Goal: Information Seeking & Learning: Compare options

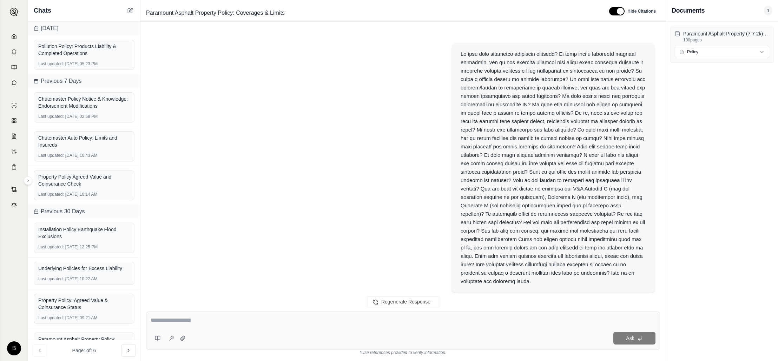
scroll to position [3044, 0]
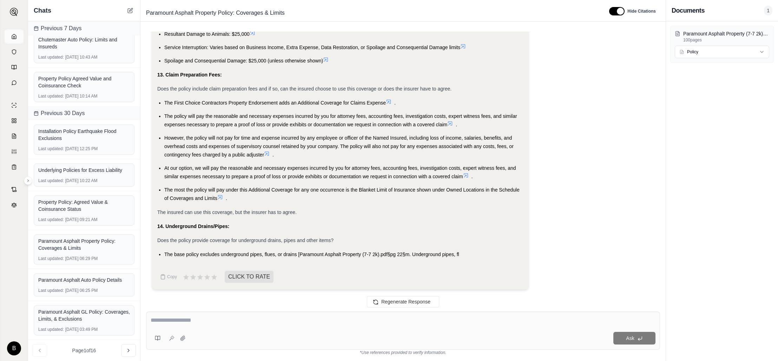
click at [15, 37] on icon at bounding box center [14, 37] width 6 height 6
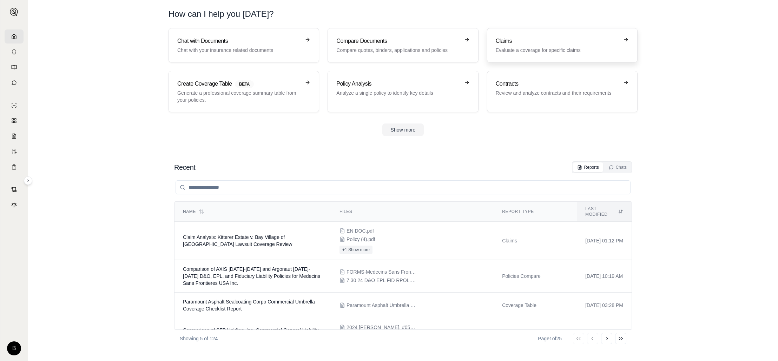
click at [512, 45] on h3 "Claims" at bounding box center [556, 41] width 123 height 8
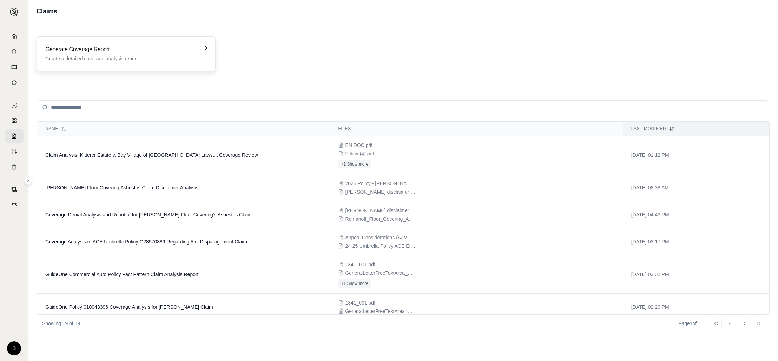
click at [146, 51] on h3 "Generate Coverage Report" at bounding box center [121, 49] width 152 height 8
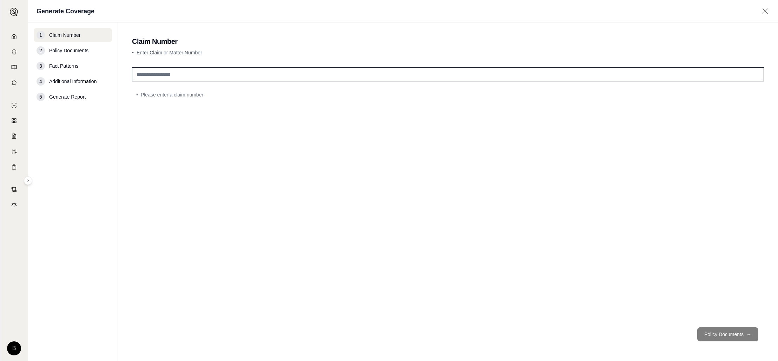
click at [185, 75] on input "text" at bounding box center [448, 74] width 632 height 14
type input "***"
click at [729, 331] on button "Policy Documents →" at bounding box center [727, 334] width 61 height 14
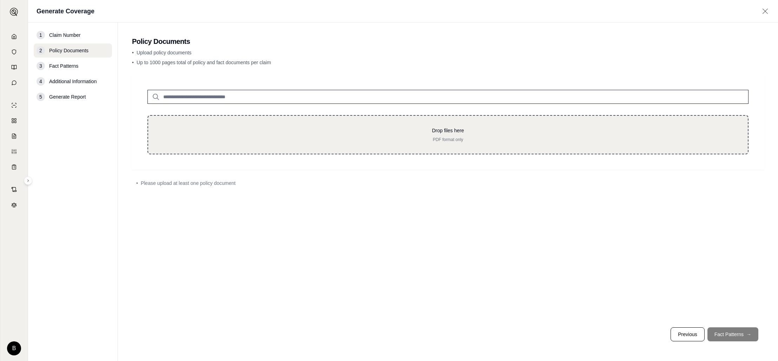
click at [440, 138] on p "PDF format only" at bounding box center [447, 140] width 577 height 6
type input "**********"
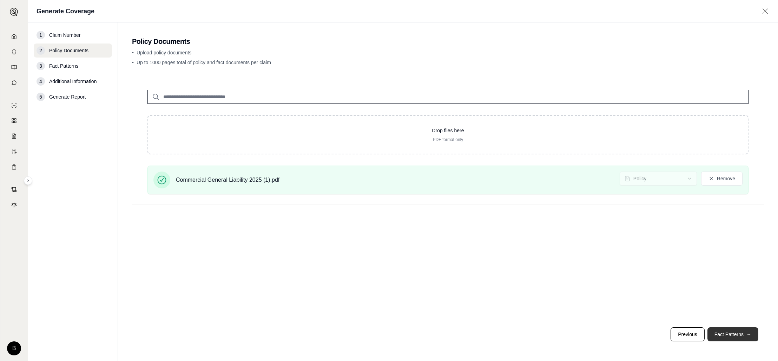
click at [735, 336] on button "Fact Patterns →" at bounding box center [732, 334] width 51 height 14
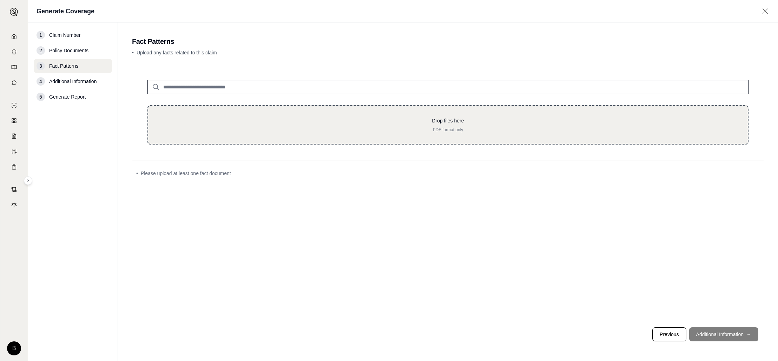
click at [452, 124] on div "Drop files here PDF format only" at bounding box center [447, 124] width 577 height 15
type input "**********"
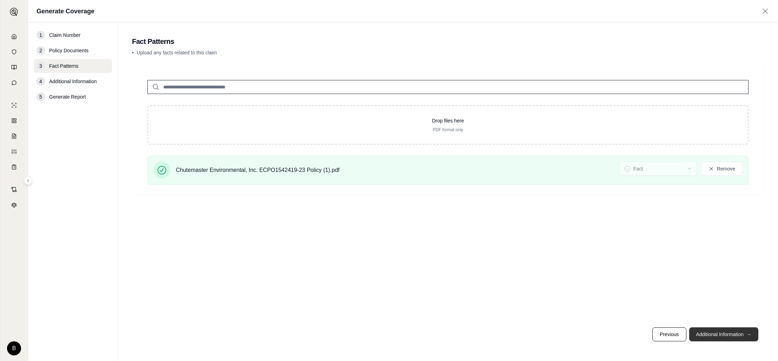
click at [718, 332] on button "Additional Information →" at bounding box center [723, 334] width 69 height 14
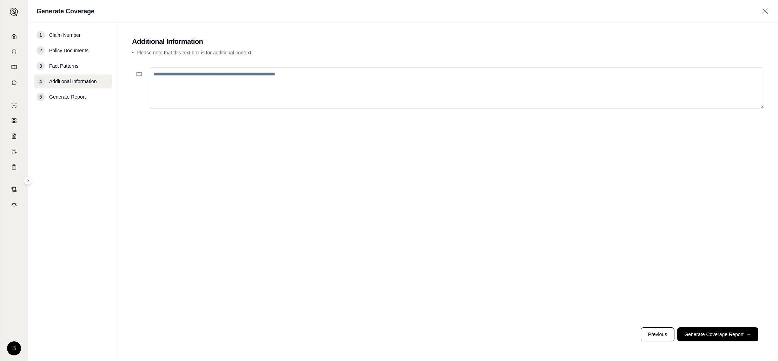
click at [311, 83] on textarea at bounding box center [456, 87] width 615 height 41
click at [15, 37] on icon at bounding box center [14, 37] width 6 height 6
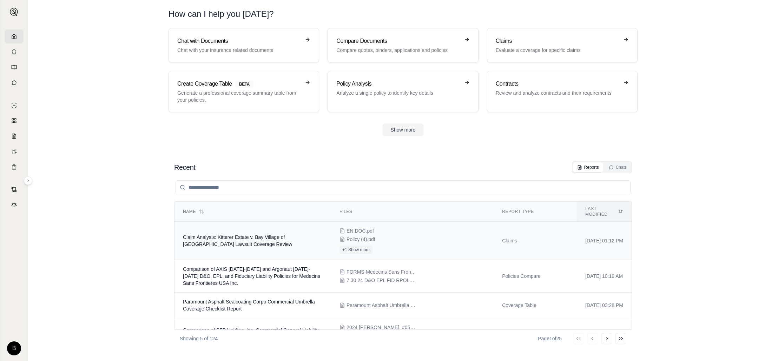
click at [258, 241] on td "Claim Analysis: Kitterer Estate v. Bay Village of [GEOGRAPHIC_DATA] Lawsuit Cov…" at bounding box center [252, 241] width 156 height 38
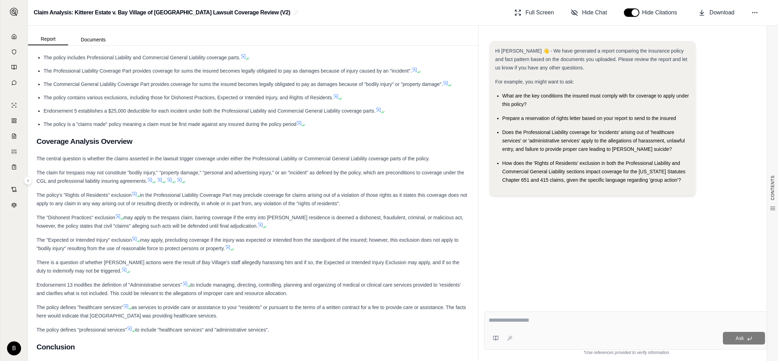
scroll to position [343, 0]
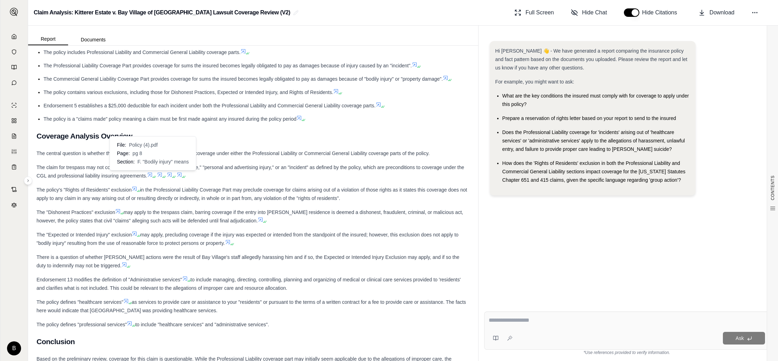
click at [152, 174] on icon at bounding box center [150, 175] width 6 height 6
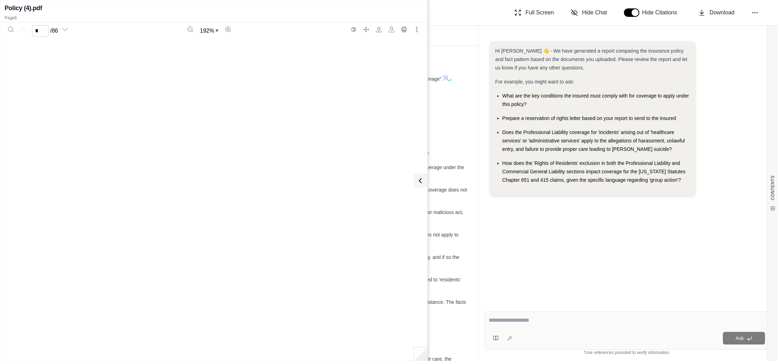
type input "*"
click at [418, 179] on icon at bounding box center [419, 181] width 2 height 4
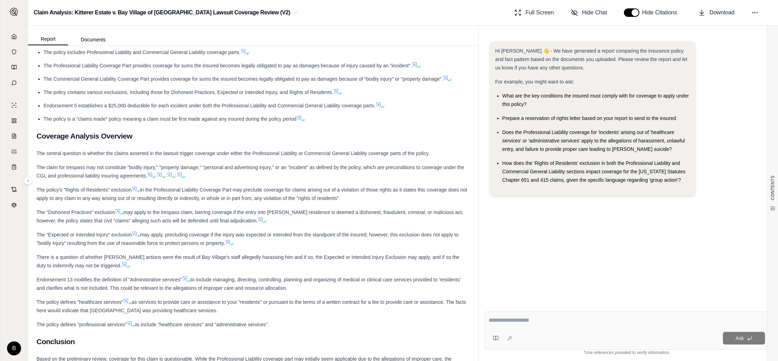
click at [162, 174] on icon at bounding box center [160, 175] width 6 height 6
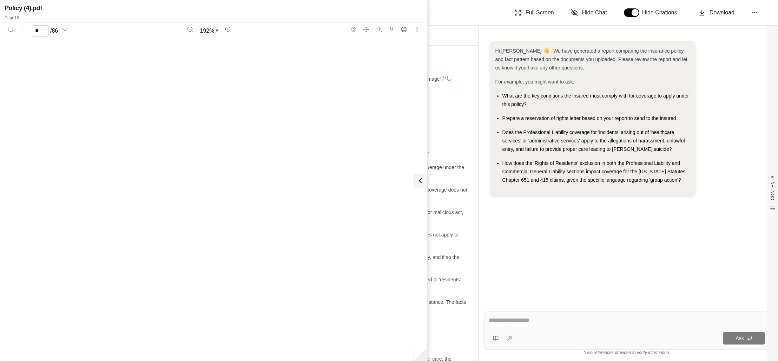
type input "**"
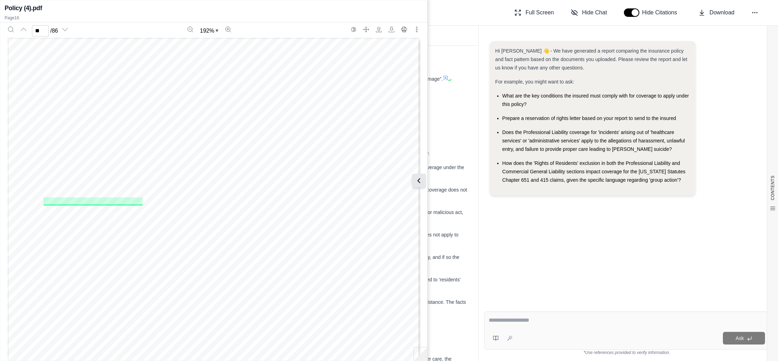
click at [420, 178] on icon at bounding box center [418, 180] width 8 height 8
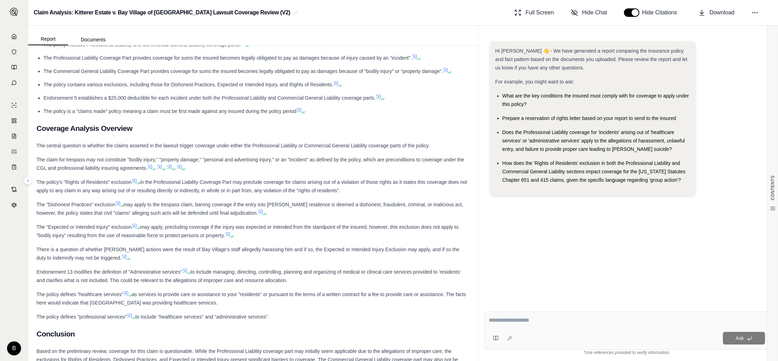
scroll to position [288, 0]
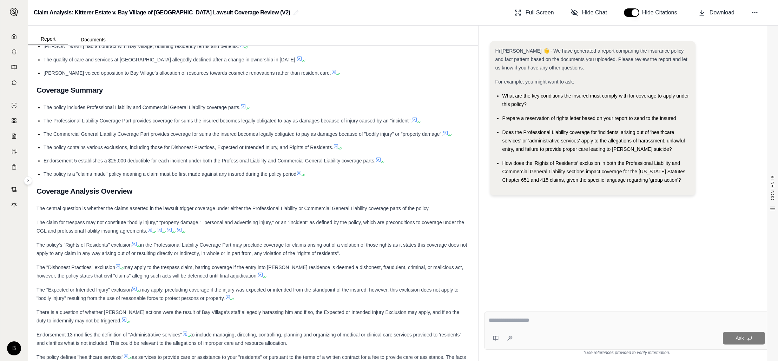
click at [192, 223] on span "The claim for trespass may not constitute "bodily injury," "property damage," "…" at bounding box center [249, 227] width 427 height 14
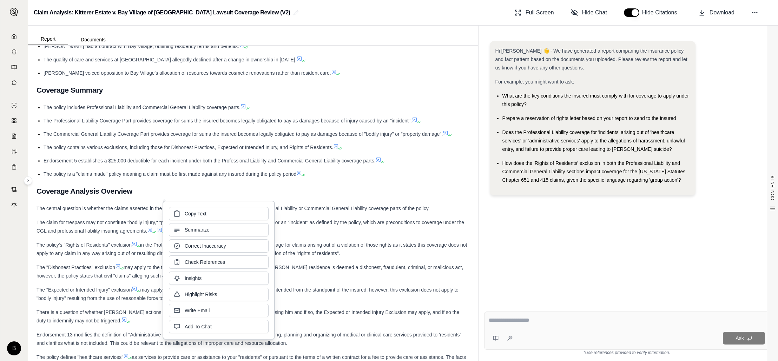
click at [118, 221] on span "The claim for trespass may not constitute "bodily injury," "property damage," "…" at bounding box center [249, 227] width 427 height 14
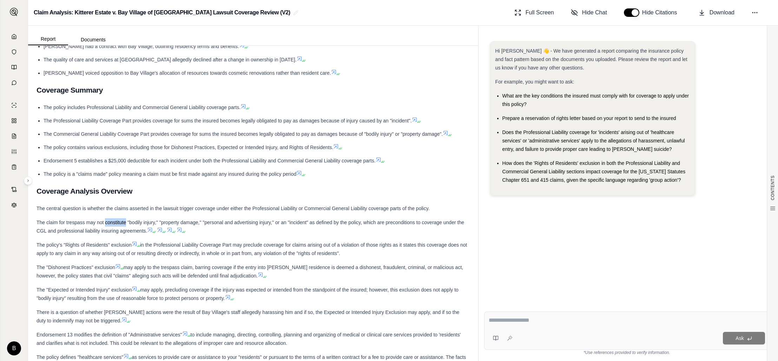
click at [118, 221] on span "The claim for trespass may not constitute "bodily injury," "property damage," "…" at bounding box center [249, 227] width 427 height 14
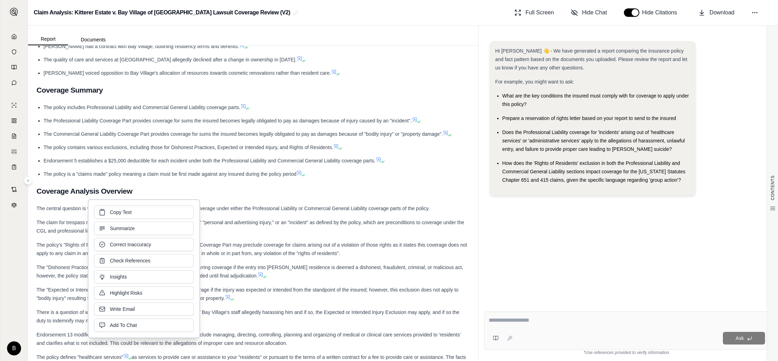
click at [47, 220] on span "The claim for trespass may not constitute "bodily injury," "property damage," "…" at bounding box center [249, 227] width 427 height 14
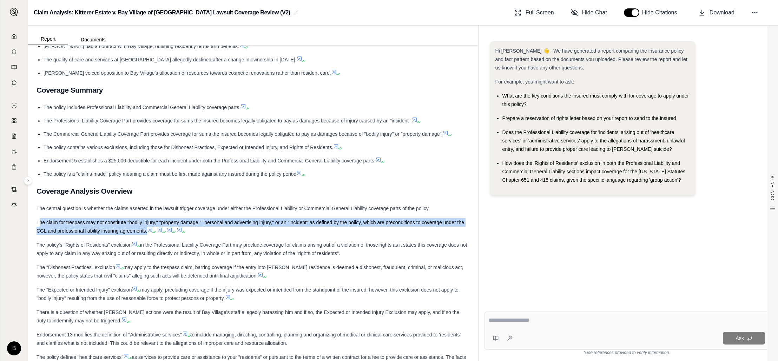
drag, startPoint x: 38, startPoint y: 222, endPoint x: 151, endPoint y: 232, distance: 113.4
click at [151, 232] on div "The claim for trespass may not constitute "bodily injury," "property damage," "…" at bounding box center [252, 226] width 433 height 17
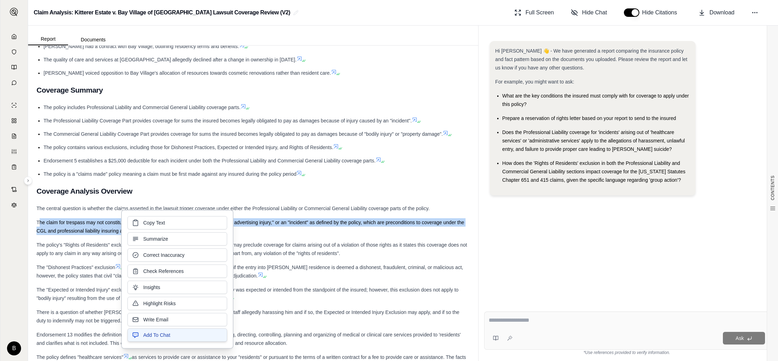
click at [161, 333] on span "Add To Chat" at bounding box center [156, 335] width 27 height 7
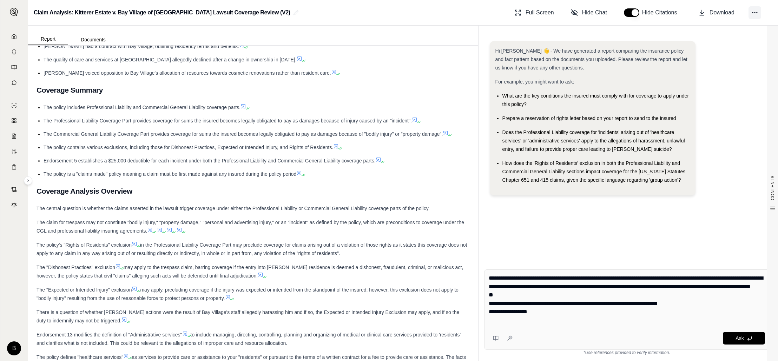
type textarea "**********"
click at [756, 10] on icon at bounding box center [754, 12] width 7 height 7
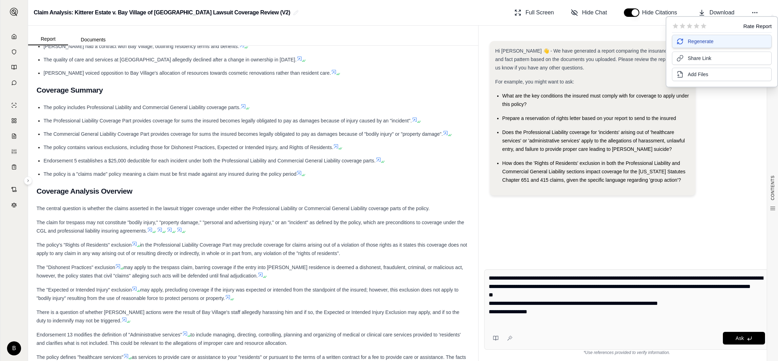
click at [705, 43] on span "Regenerate" at bounding box center [700, 41] width 26 height 7
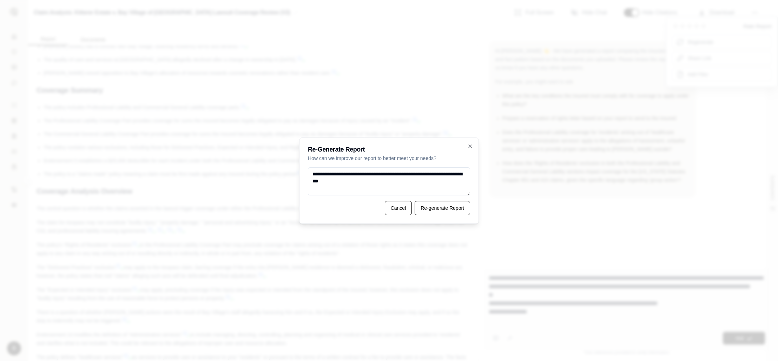
type textarea "**********"
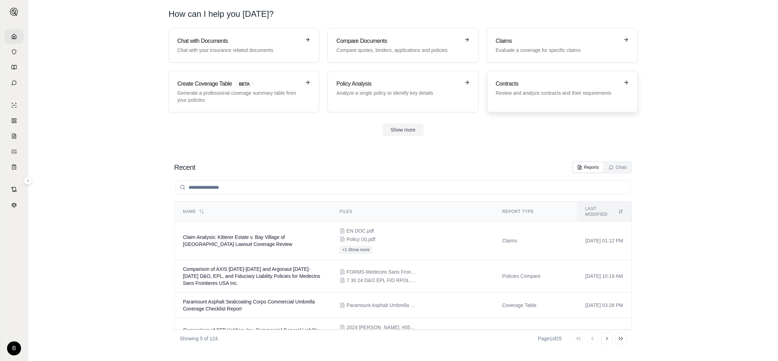
click at [528, 93] on p "Review and analyze contracts and their requirements" at bounding box center [556, 92] width 123 height 7
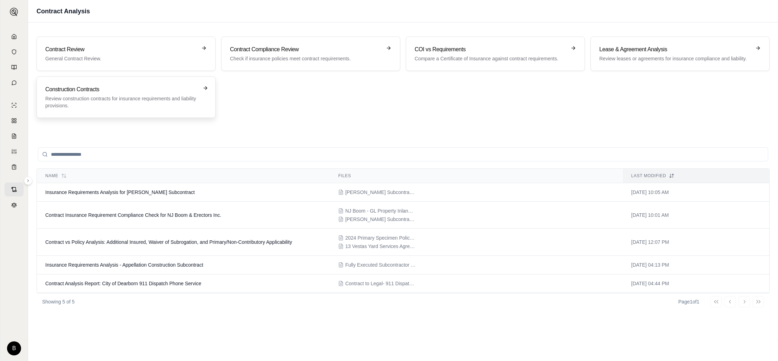
click at [170, 90] on h3 "Construction Contracts" at bounding box center [121, 89] width 152 height 8
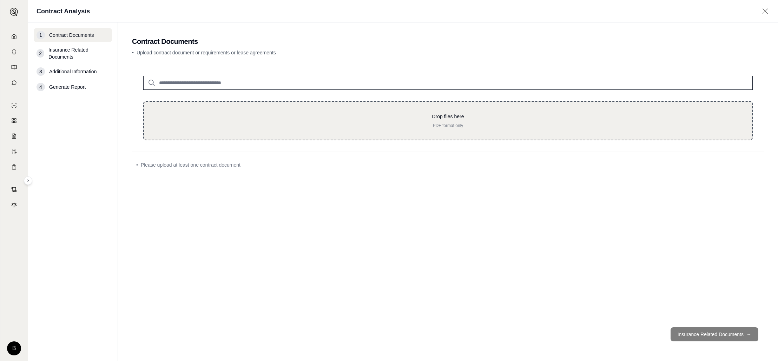
click at [468, 123] on p "PDF format only" at bounding box center [447, 126] width 585 height 6
type input "**********"
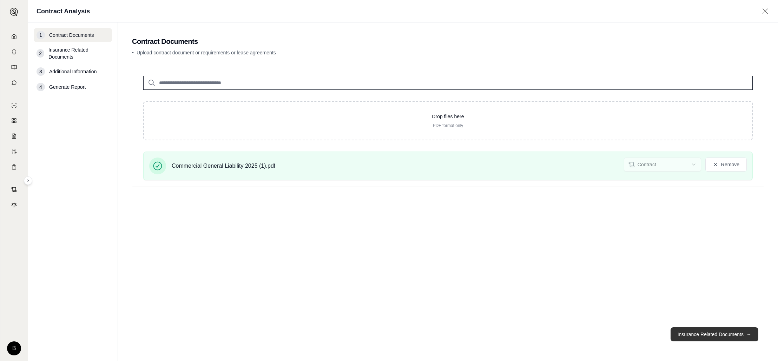
click at [701, 331] on button "Insurance Related Documents →" at bounding box center [714, 334] width 88 height 14
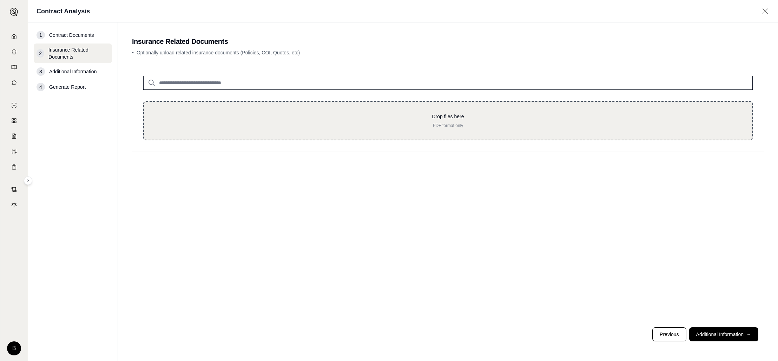
click at [479, 123] on p "PDF format only" at bounding box center [447, 126] width 585 height 6
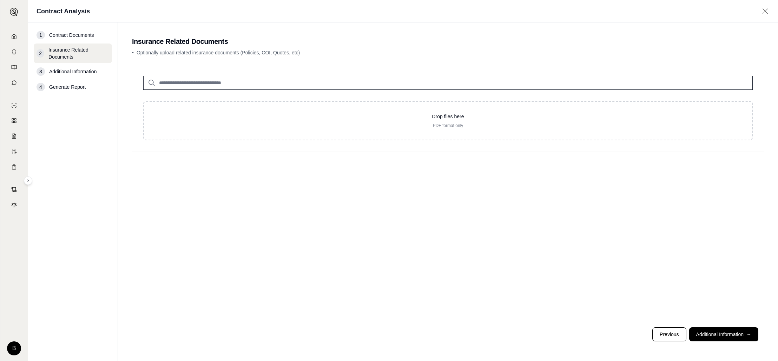
type input "**********"
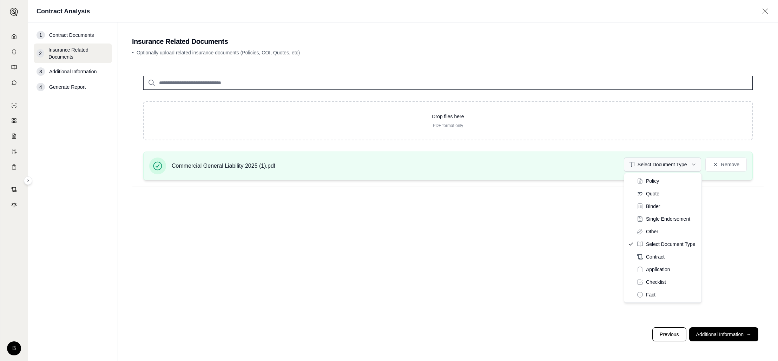
click at [693, 163] on html "B Contract Analysis 1 Contract Documents 2 Insurance Related Documents 3 Additi…" at bounding box center [389, 180] width 778 height 361
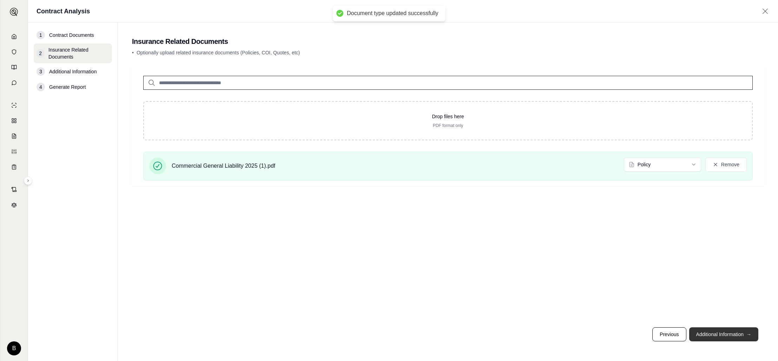
click at [707, 333] on button "Additional Information →" at bounding box center [723, 334] width 69 height 14
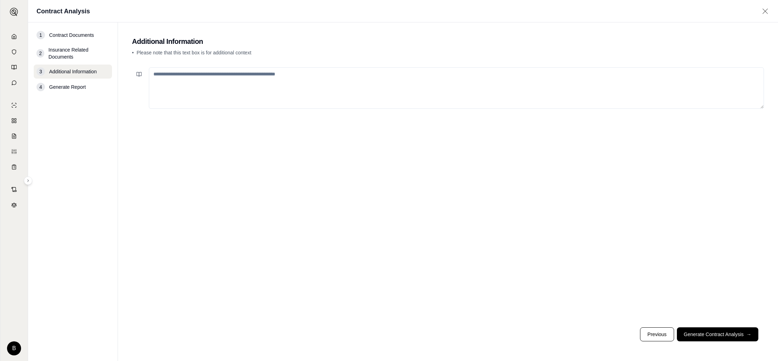
click at [327, 83] on textarea at bounding box center [456, 87] width 615 height 41
click at [13, 38] on icon at bounding box center [14, 37] width 6 height 6
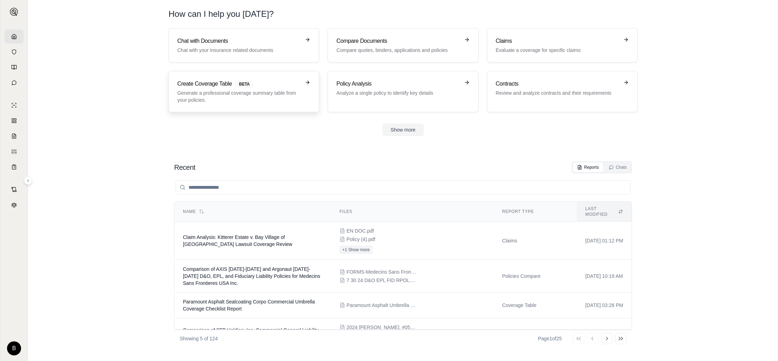
click at [232, 92] on p "Generate a professional coverage summary table from your policies." at bounding box center [238, 96] width 123 height 14
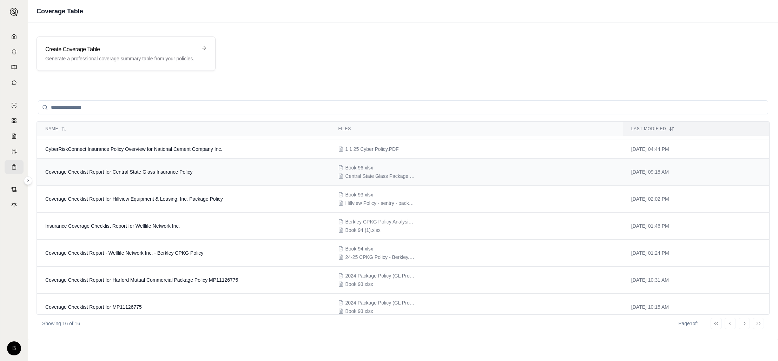
scroll to position [146, 0]
click at [180, 149] on span "CyberRiskConnect Insurance Policy Overview for National Cement Company Inc." at bounding box center [133, 149] width 177 height 6
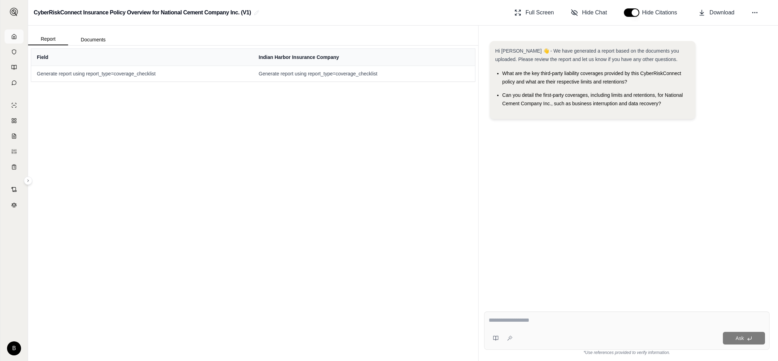
click at [14, 38] on polyline at bounding box center [13, 37] width 1 height 2
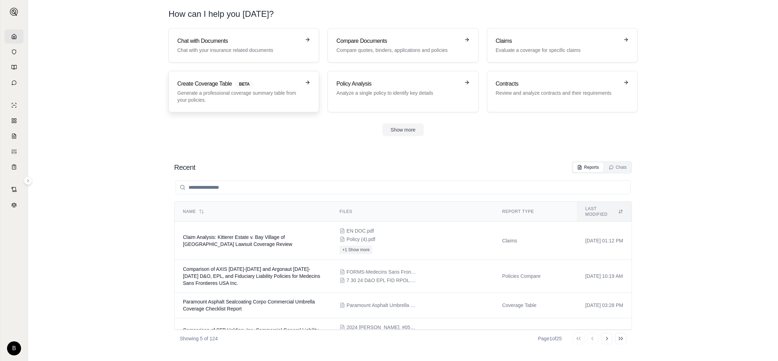
click at [253, 91] on p "Generate a professional coverage summary table from your policies." at bounding box center [238, 96] width 123 height 14
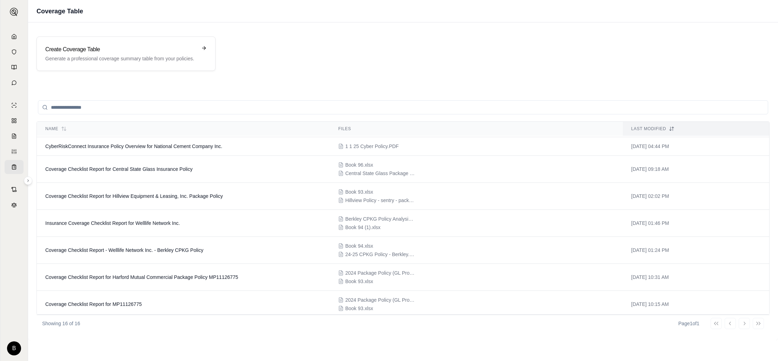
scroll to position [178, 0]
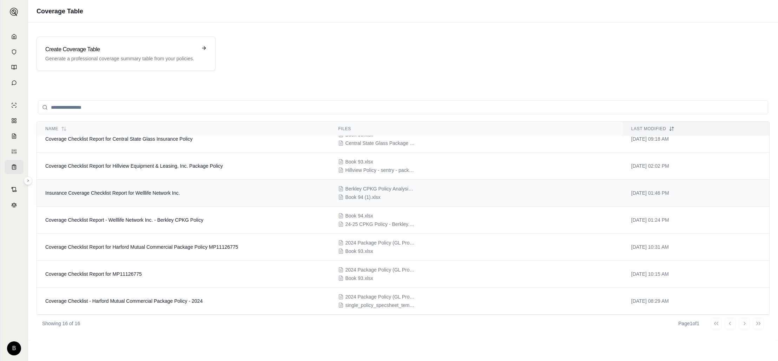
click at [158, 193] on span "Insurance Coverage Checklist Report for Welllife Network Inc." at bounding box center [112, 193] width 134 height 6
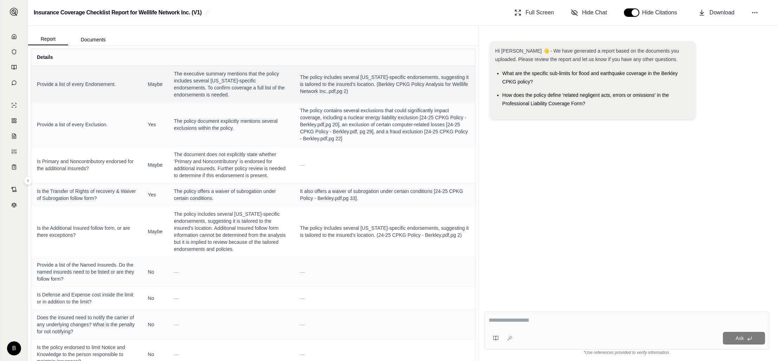
click at [368, 82] on span "The policy includes several [US_STATE]-specific endorsements, suggesting it is …" at bounding box center [384, 84] width 169 height 21
click at [265, 76] on span "The executive summary mentions that the policy includes several [US_STATE]-spec…" at bounding box center [231, 84] width 115 height 28
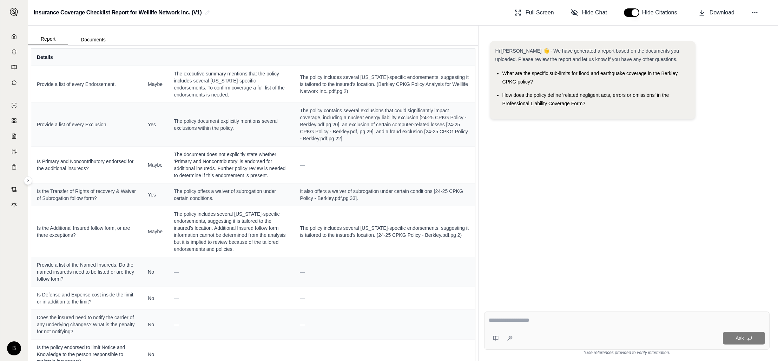
click at [13, 36] on icon at bounding box center [14, 37] width 6 height 6
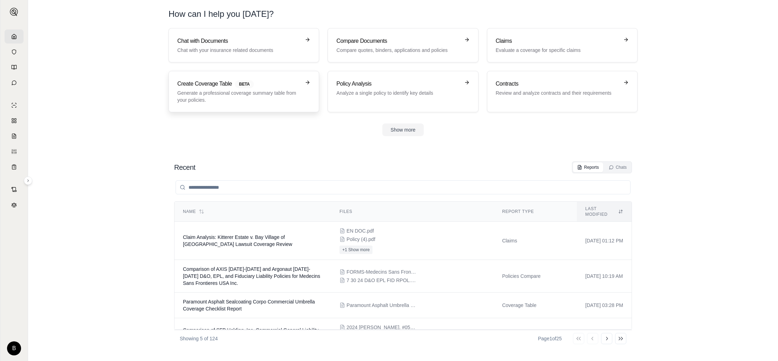
click at [213, 90] on p "Generate a professional coverage summary table from your policies." at bounding box center [238, 96] width 123 height 14
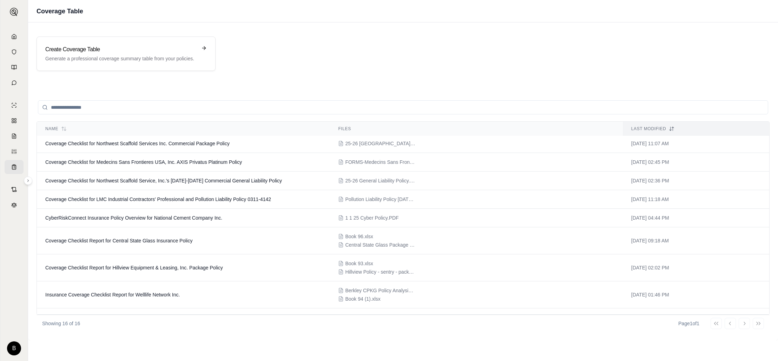
scroll to position [87, 0]
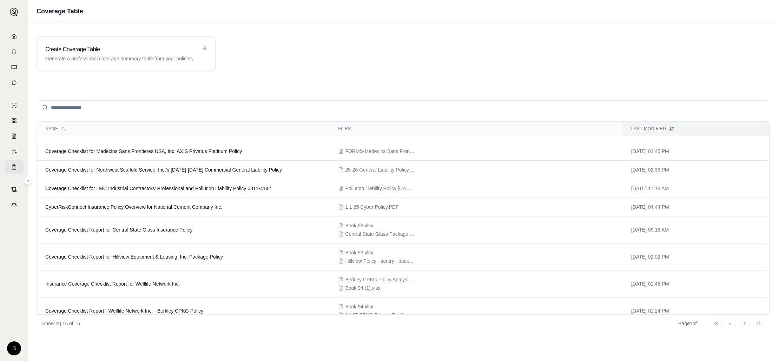
click at [167, 168] on span "Coverage Checklist for Northwest Scaffold Service, Inc.'s [DATE]-[DATE] Commerc…" at bounding box center [163, 170] width 236 height 6
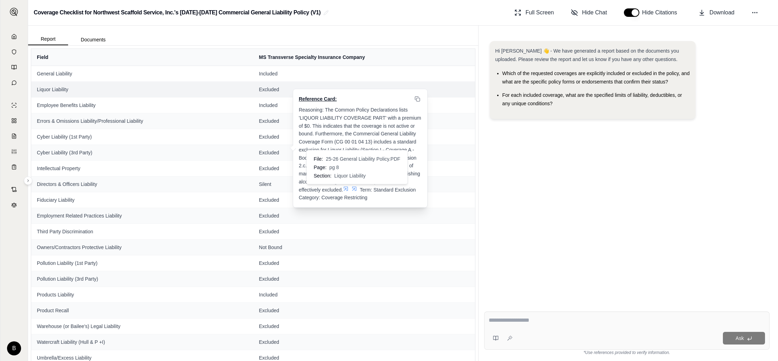
click at [354, 189] on icon at bounding box center [354, 189] width 4 height 4
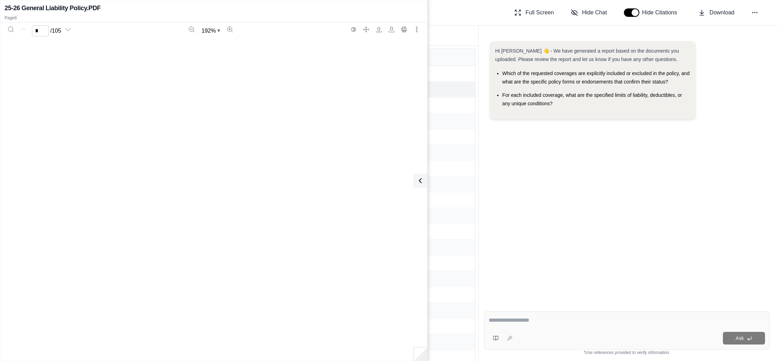
type input "*"
click at [421, 180] on icon at bounding box center [418, 180] width 8 height 8
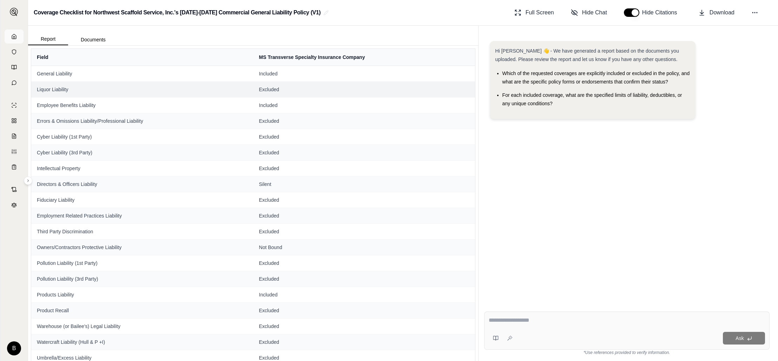
click at [15, 34] on icon at bounding box center [14, 37] width 6 height 6
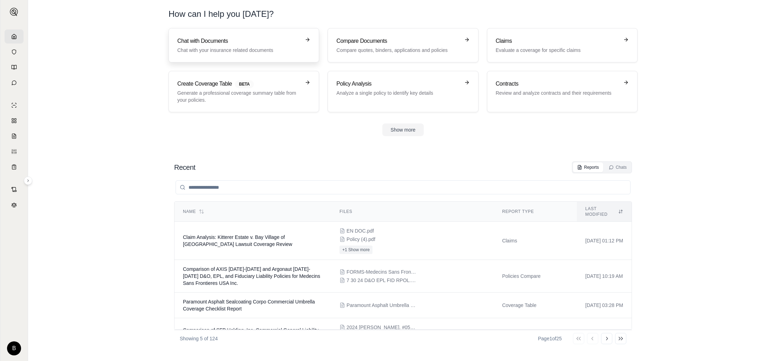
click at [229, 47] on p "Chat with your insurance related documents" at bounding box center [238, 50] width 123 height 7
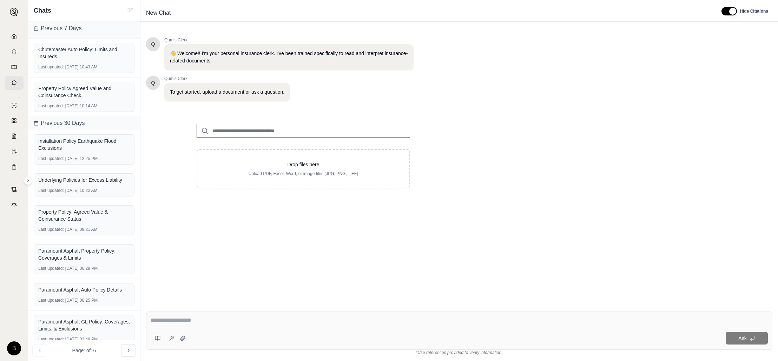
scroll to position [144, 0]
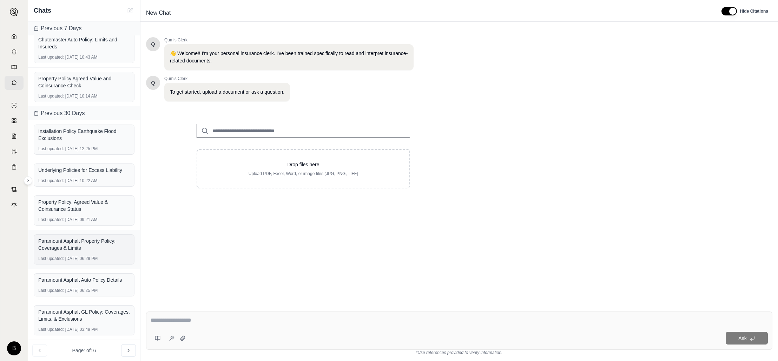
click at [89, 246] on div "Paramount Asphalt Property Policy: Coverages & Limits" at bounding box center [84, 245] width 92 height 14
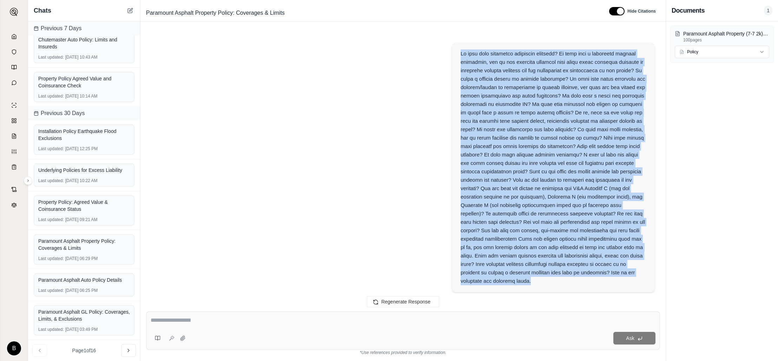
drag, startPoint x: 461, startPoint y: 53, endPoint x: 533, endPoint y: 285, distance: 242.7
click at [533, 285] on div at bounding box center [552, 167] width 185 height 236
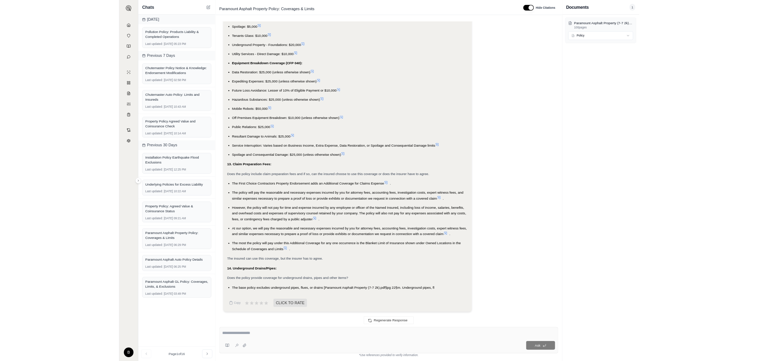
scroll to position [2896, 0]
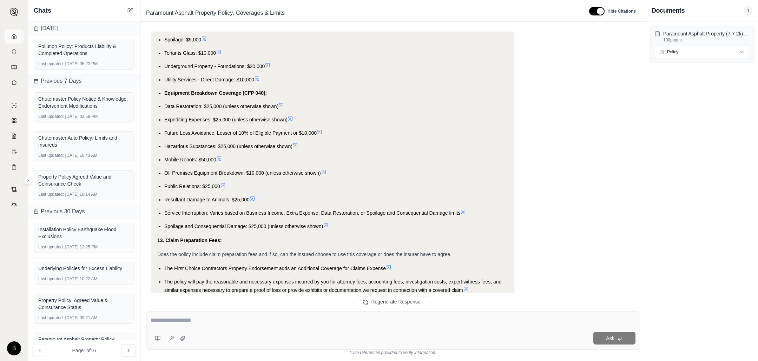
click at [9, 33] on link at bounding box center [14, 36] width 19 height 14
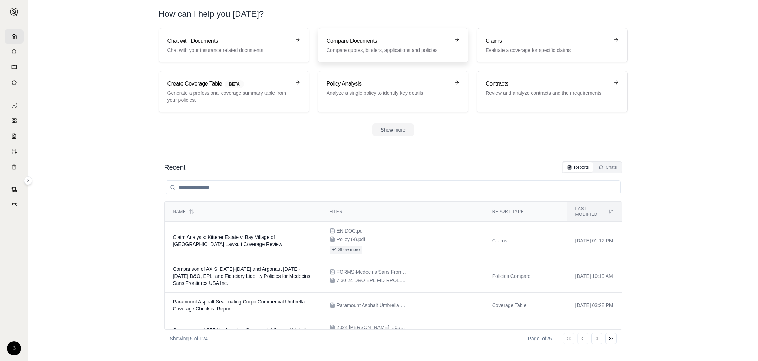
click at [365, 49] on p "Compare quotes, binders, applications and policies" at bounding box center [387, 50] width 123 height 7
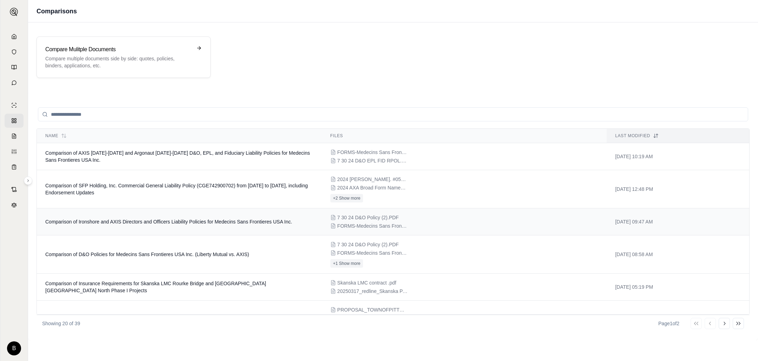
click at [217, 222] on span "Comparison of Ironshore and AXIS Directors and Officers Liability Policies for …" at bounding box center [168, 222] width 247 height 6
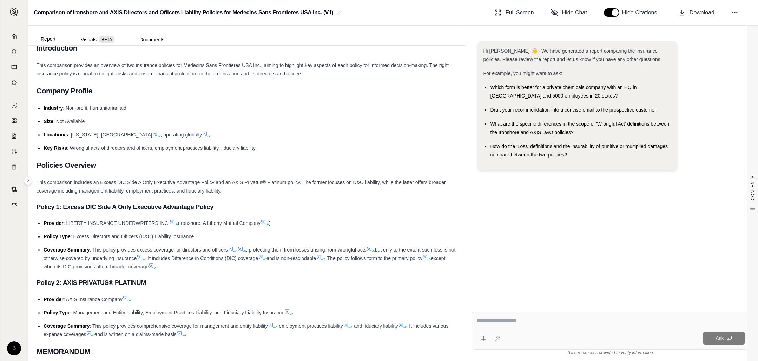
scroll to position [40, 0]
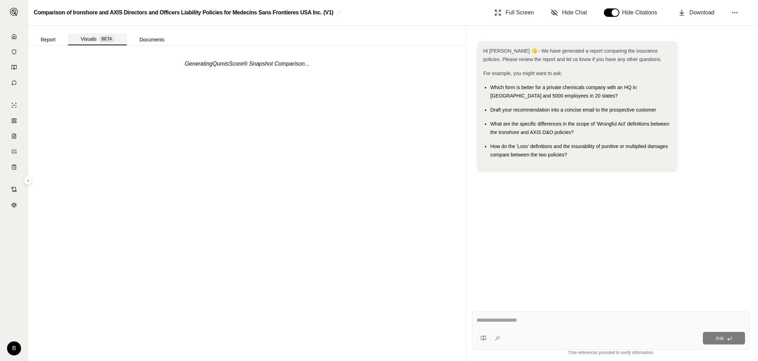
click at [94, 40] on button "Visuals BETA" at bounding box center [97, 39] width 59 height 12
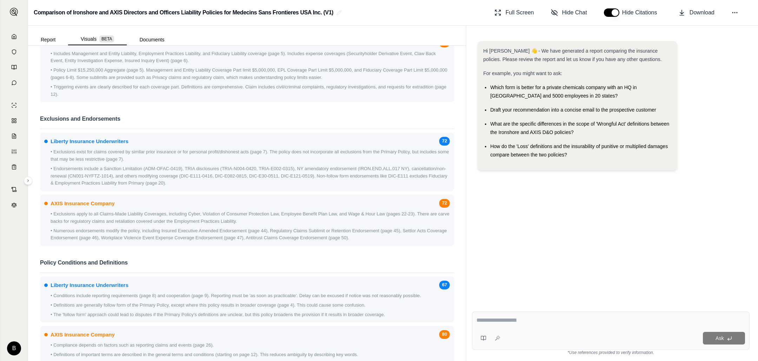
scroll to position [0, 0]
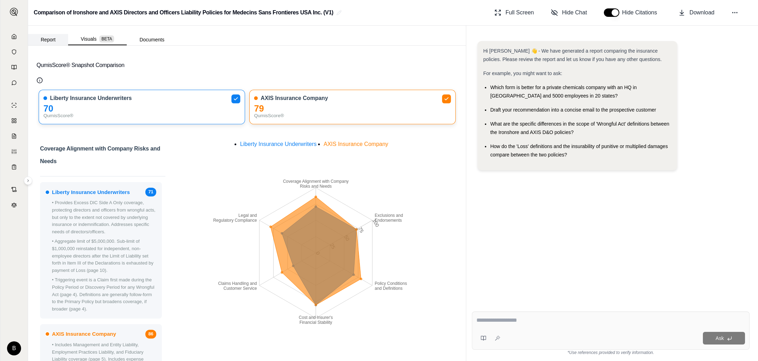
click at [51, 39] on button "Report" at bounding box center [48, 39] width 40 height 11
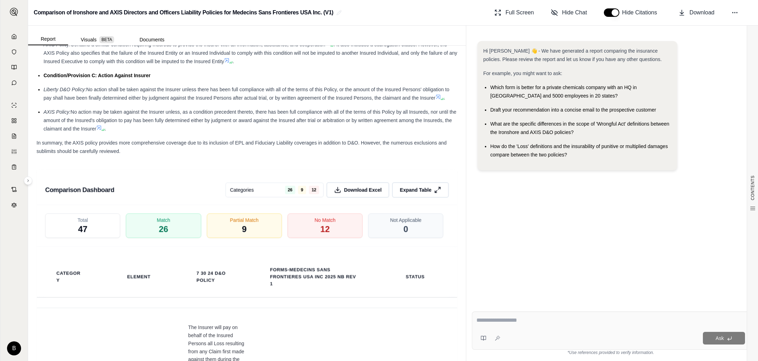
scroll to position [1270, 0]
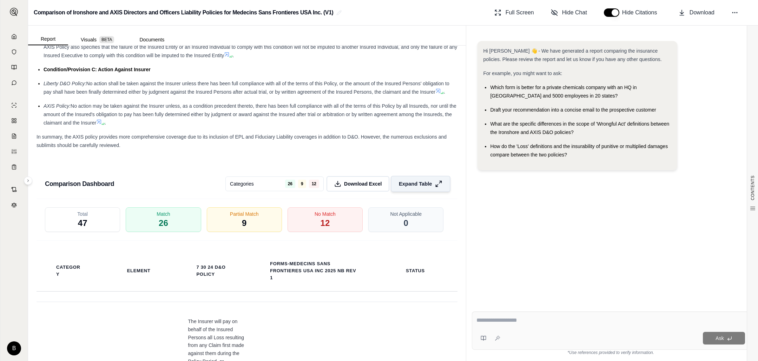
click at [430, 186] on span "Expand Table" at bounding box center [415, 183] width 33 height 7
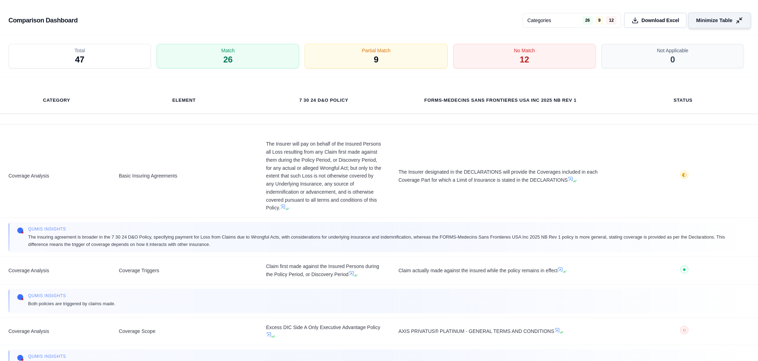
scroll to position [1072, 0]
click at [541, 60] on div "No Match 12" at bounding box center [524, 57] width 150 height 26
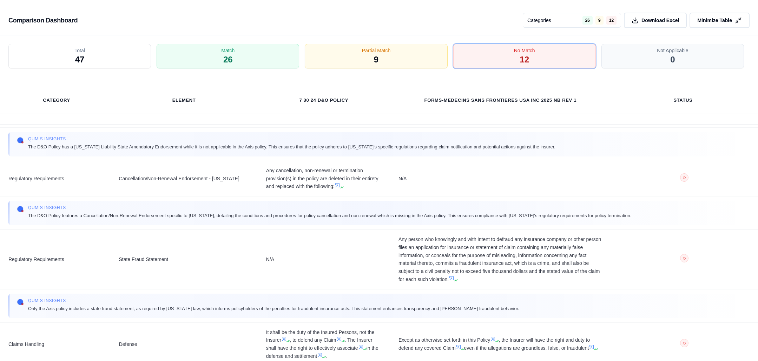
scroll to position [302, 0]
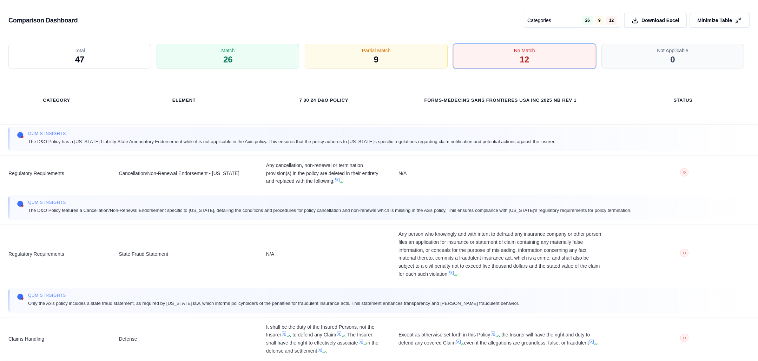
click at [712, 22] on span "Minimize Table" at bounding box center [714, 20] width 35 height 7
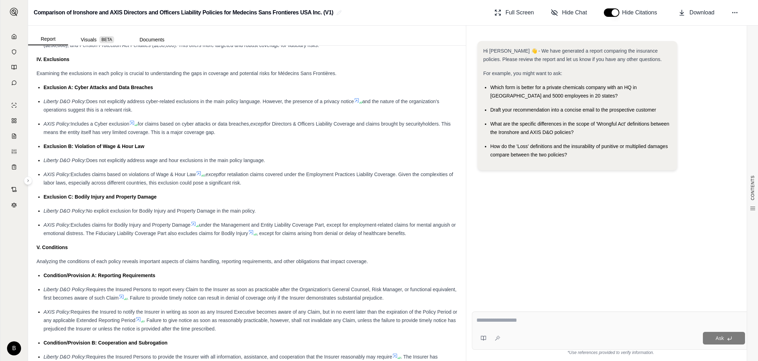
scroll to position [921, 0]
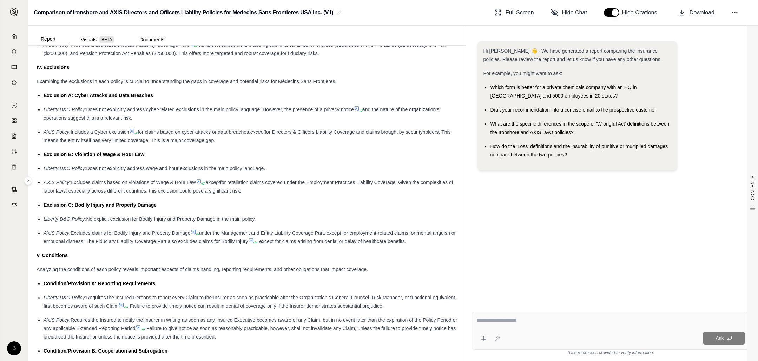
click at [506, 325] on div at bounding box center [610, 321] width 268 height 11
click at [506, 320] on textarea at bounding box center [610, 320] width 268 height 8
